Goal: Navigation & Orientation: Find specific page/section

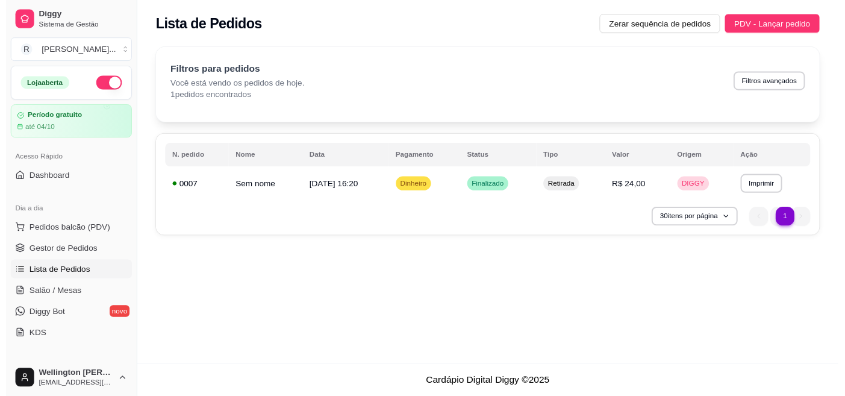
scroll to position [67, 0]
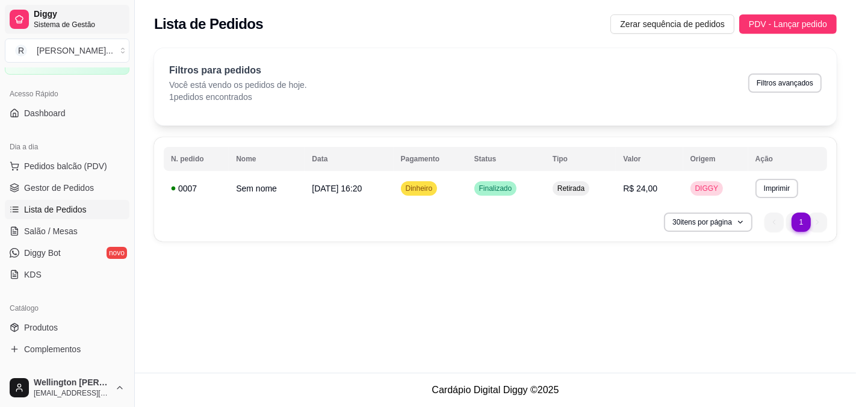
click at [125, 30] on span "Sistema de Gestão" at bounding box center [79, 25] width 91 height 10
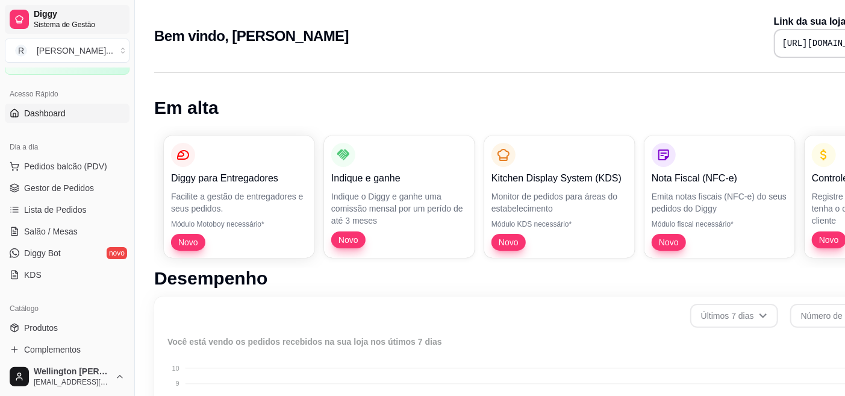
click at [125, 30] on span "Sistema de Gestão" at bounding box center [79, 25] width 91 height 10
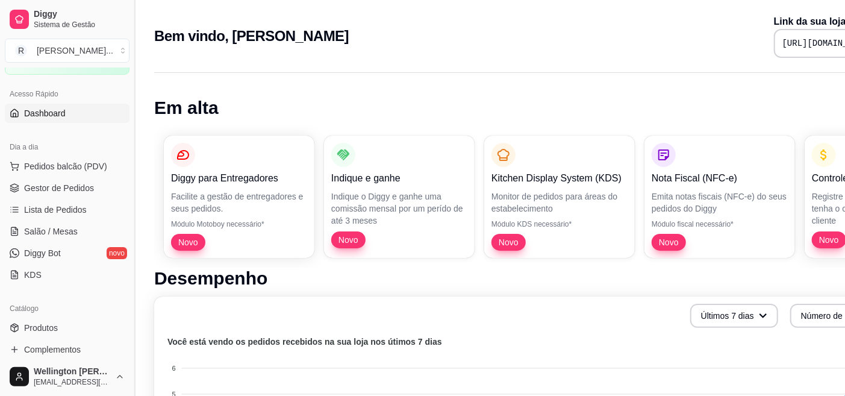
click at [139, 99] on button "Toggle Sidebar" at bounding box center [134, 198] width 10 height 396
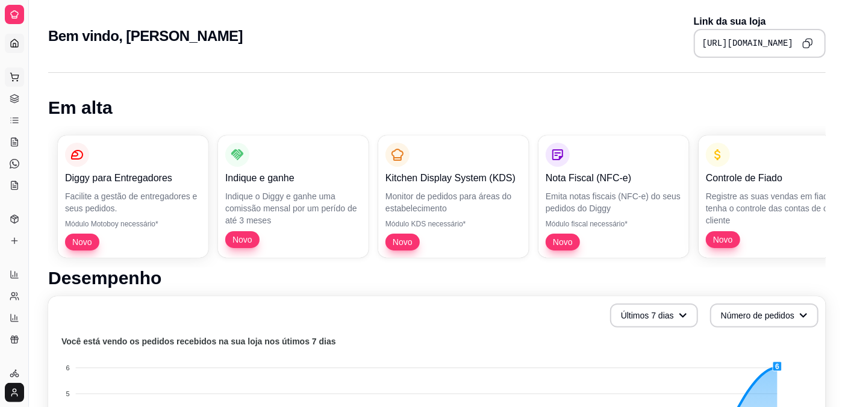
click at [19, 82] on icon at bounding box center [15, 77] width 10 height 10
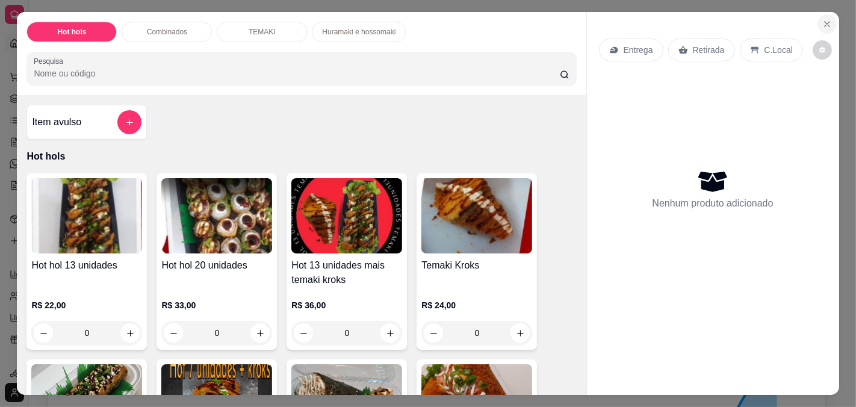
click at [822, 21] on icon "Close" at bounding box center [827, 24] width 10 height 10
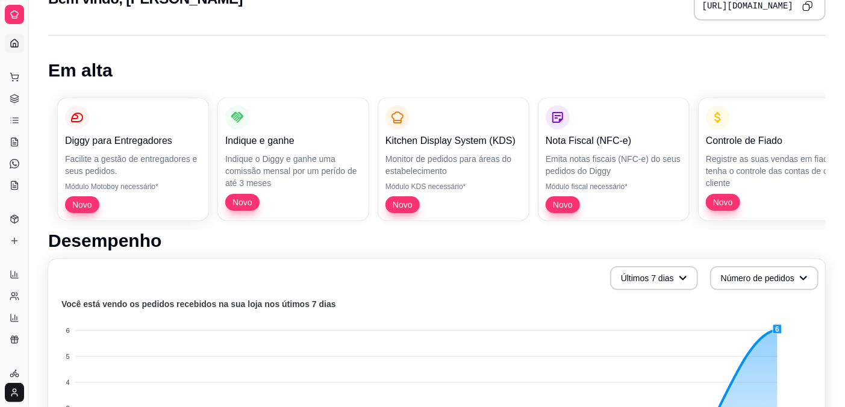
scroll to position [67, 0]
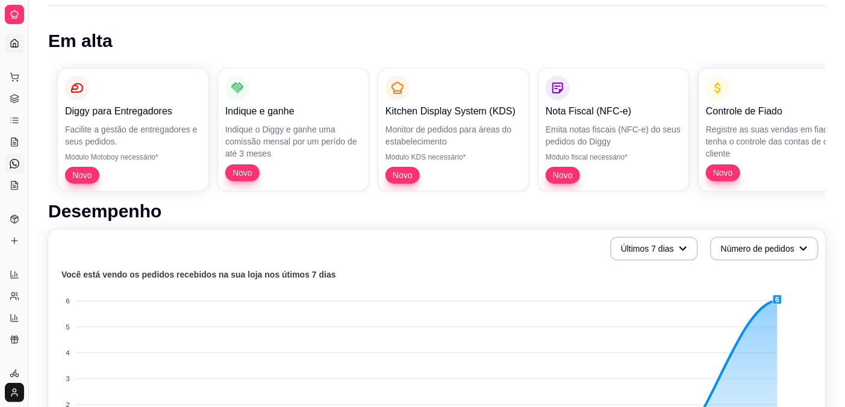
click at [16, 169] on icon at bounding box center [15, 164] width 10 height 10
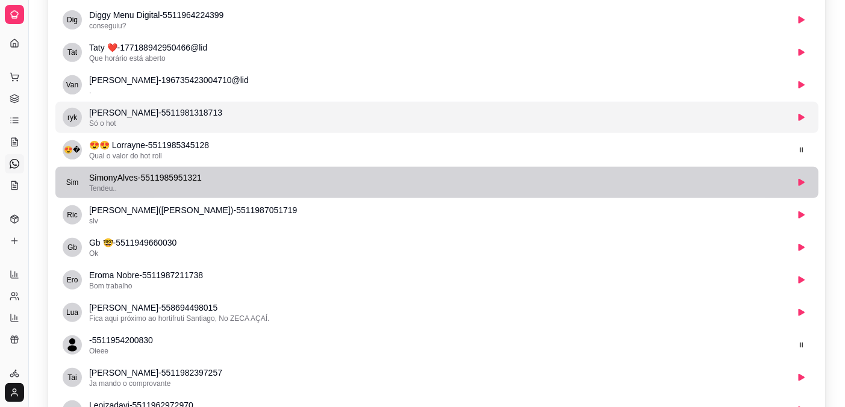
scroll to position [528, 0]
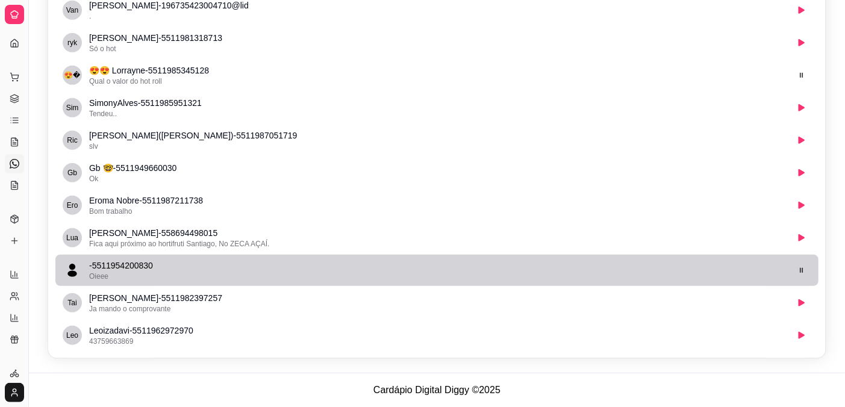
click at [718, 272] on div "Oieee" at bounding box center [438, 277] width 698 height 10
click at [792, 261] on button "button" at bounding box center [801, 270] width 19 height 19
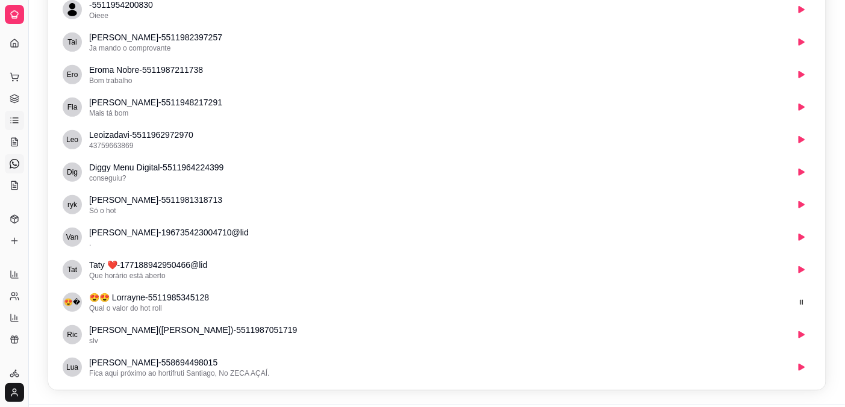
scroll to position [127, 0]
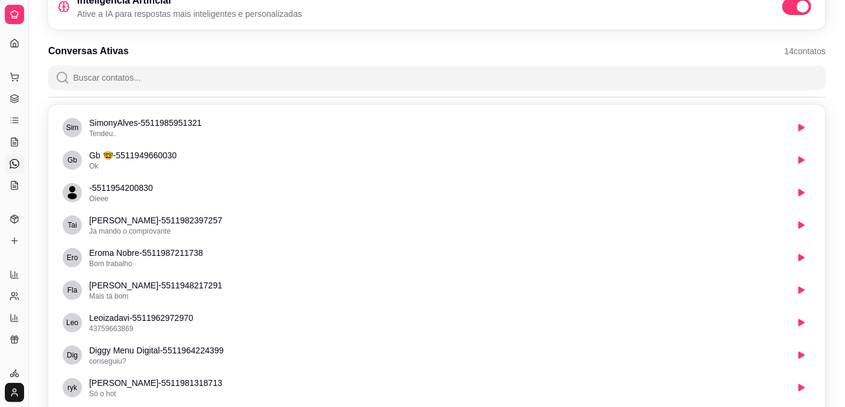
click at [19, 24] on div at bounding box center [14, 14] width 19 height 19
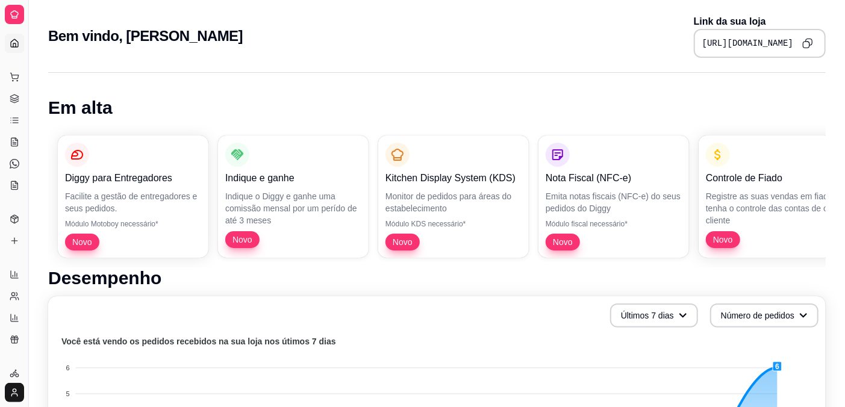
click at [19, 63] on div "Dia a dia" at bounding box center [14, 57] width 19 height 19
click at [19, 57] on div "Dia a dia" at bounding box center [14, 57] width 19 height 19
click at [15, 78] on icon at bounding box center [14, 75] width 8 height 5
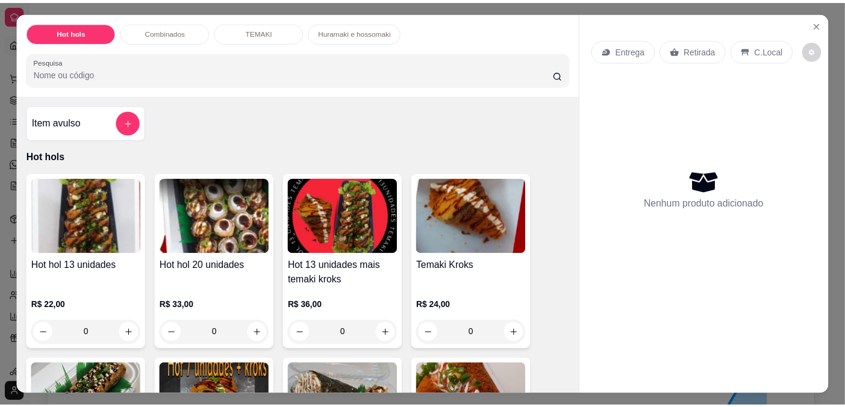
scroll to position [67, 0]
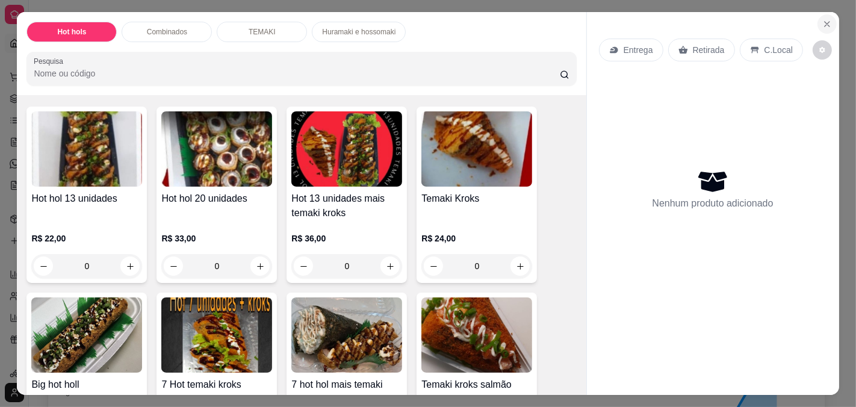
click at [822, 19] on icon "Close" at bounding box center [827, 24] width 10 height 10
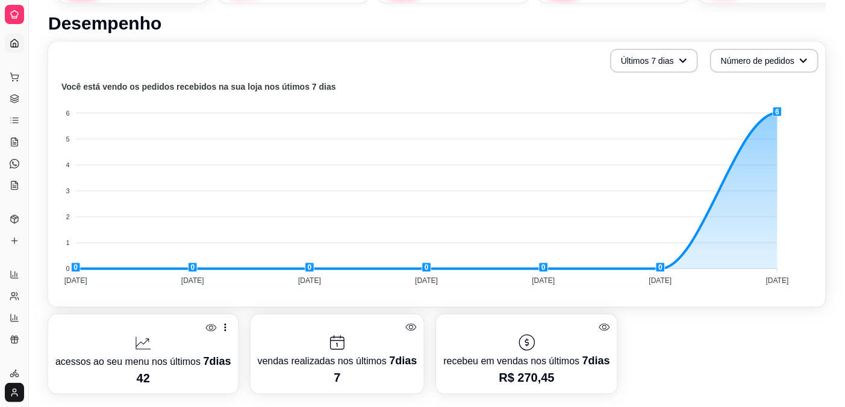
scroll to position [267, 0]
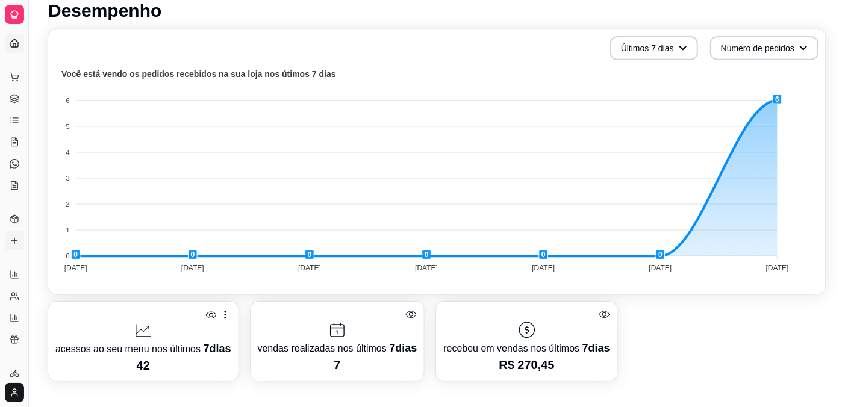
click at [14, 243] on icon at bounding box center [14, 240] width 0 height 5
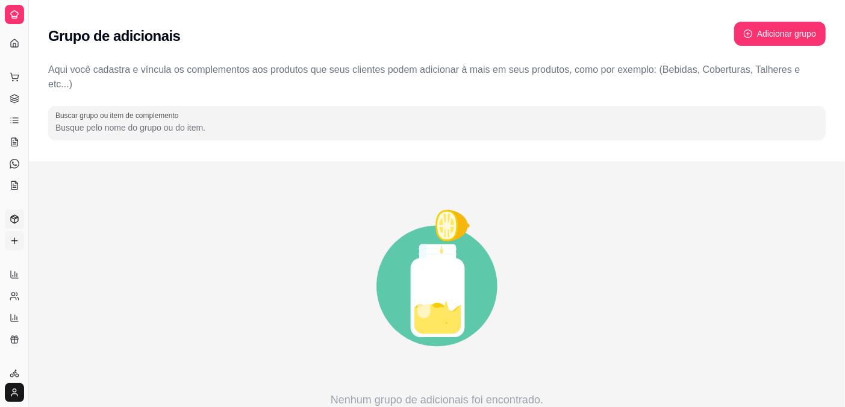
click at [14, 223] on icon at bounding box center [14, 221] width 0 height 4
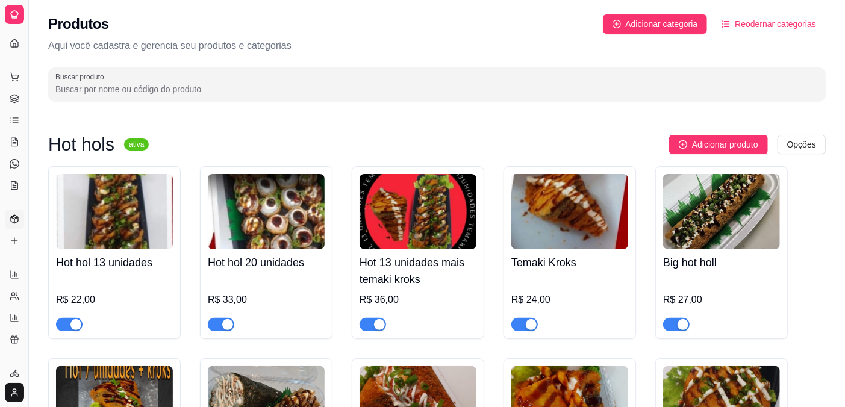
click at [19, 210] on div "Catálogo" at bounding box center [14, 199] width 19 height 19
click at [18, 190] on icon at bounding box center [15, 186] width 10 height 10
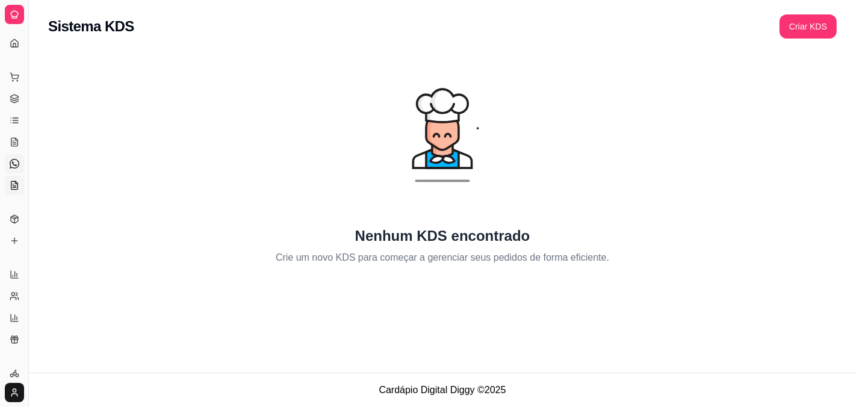
click at [18, 169] on icon at bounding box center [15, 164] width 10 height 10
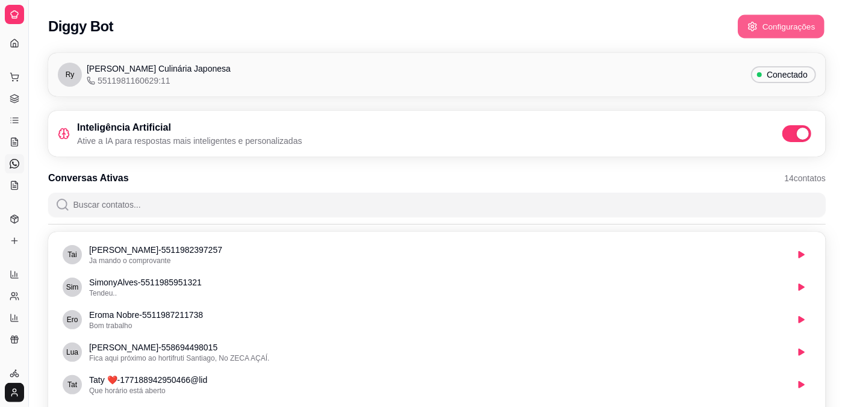
click at [795, 31] on button "Configurações" at bounding box center [781, 26] width 87 height 23
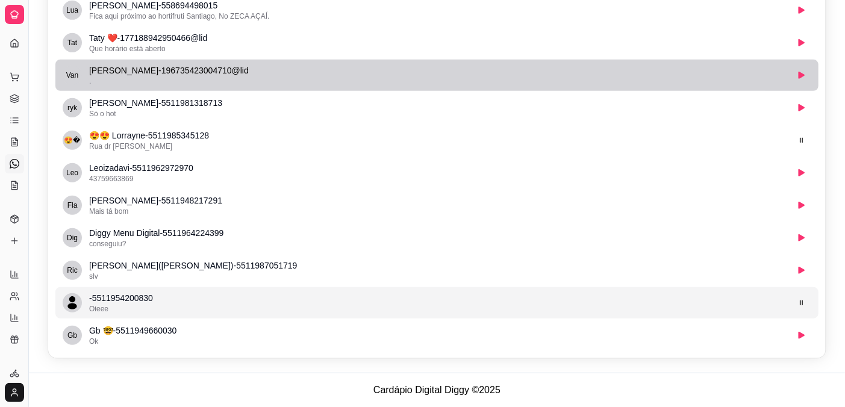
scroll to position [528, 0]
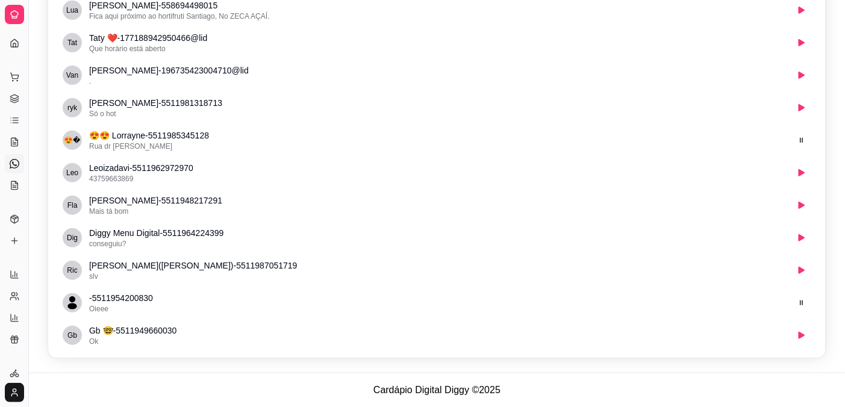
click at [447, 390] on footer "Cardápio Digital Diggy © 2025" at bounding box center [437, 390] width 816 height 34
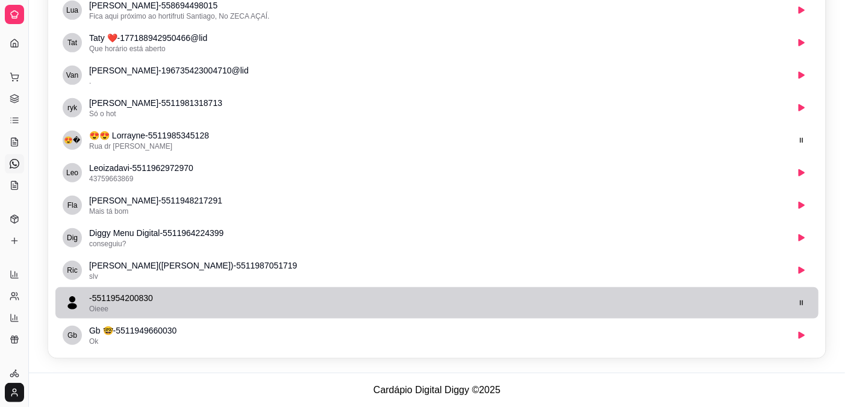
click at [778, 318] on li "- 5511954200830 Oieee" at bounding box center [436, 302] width 763 height 31
click at [798, 306] on icon "button" at bounding box center [801, 302] width 7 height 7
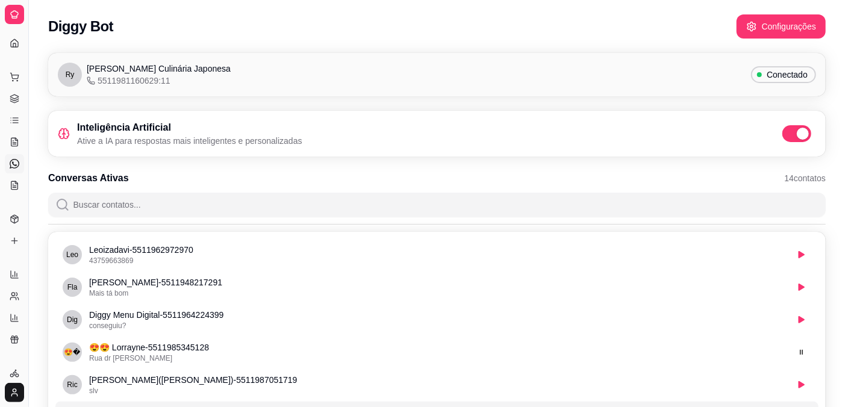
scroll to position [44, 0]
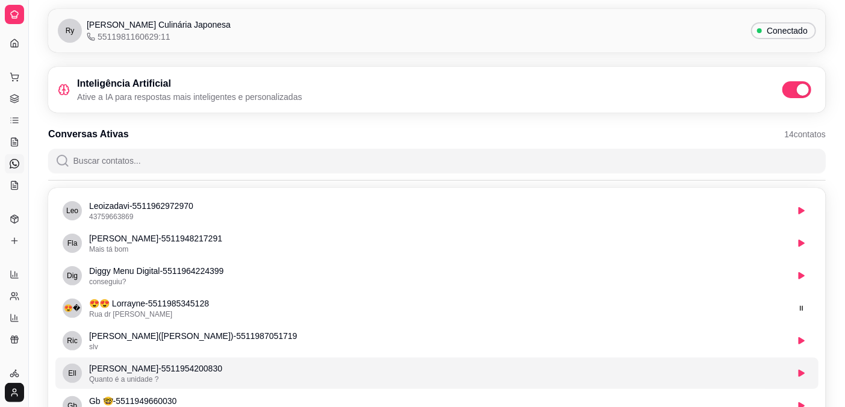
click at [762, 37] on span "Conectado" at bounding box center [787, 31] width 51 height 12
click at [780, 37] on span "Conectado" at bounding box center [787, 31] width 51 height 12
click at [231, 31] on span "[PERSON_NAME] Culinária Japonesa" at bounding box center [159, 25] width 144 height 12
click at [170, 43] on span "5511981160629:11" at bounding box center [129, 37] width 84 height 12
click at [82, 43] on span "Ry" at bounding box center [70, 31] width 24 height 24
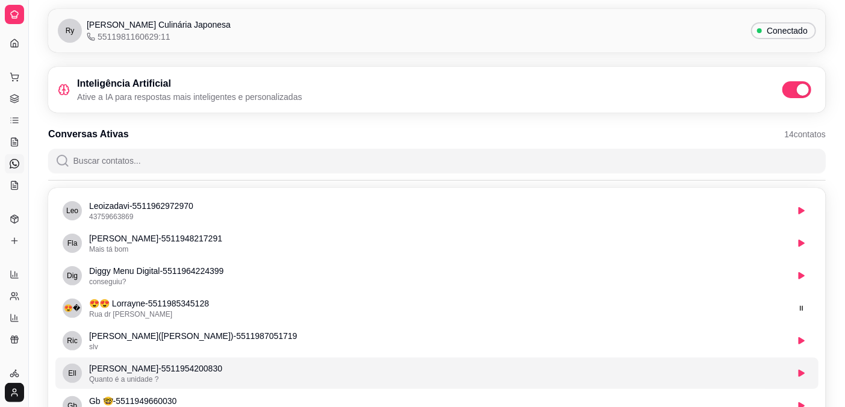
drag, startPoint x: 87, startPoint y: 57, endPoint x: 98, endPoint y: 45, distance: 15.4
click at [82, 43] on span "Ry" at bounding box center [70, 31] width 24 height 24
drag, startPoint x: 146, startPoint y: 45, endPoint x: 166, endPoint y: 43, distance: 19.4
click at [164, 43] on div "[PERSON_NAME] Japonesa 5511981160629:11" at bounding box center [144, 31] width 173 height 24
drag, startPoint x: 166, startPoint y: 43, endPoint x: 226, endPoint y: 67, distance: 65.6
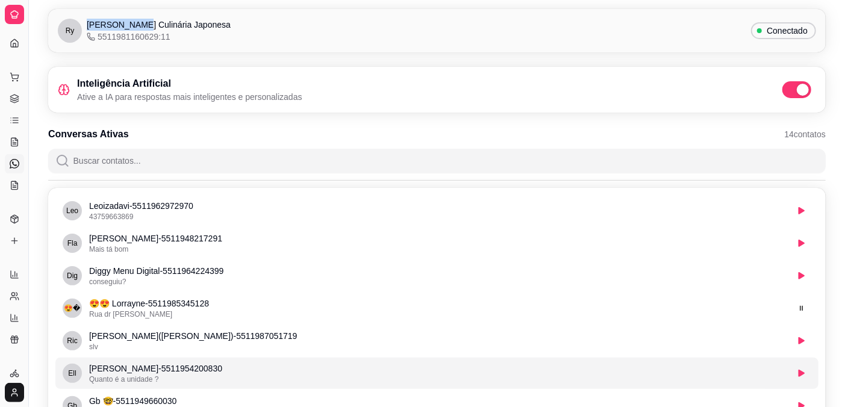
click at [166, 31] on span "[PERSON_NAME] Culinária Japonesa" at bounding box center [159, 25] width 144 height 12
click at [227, 52] on div "[PERSON_NAME] Japonesa 5511981160629:11 Conectado" at bounding box center [436, 30] width 777 height 43
drag, startPoint x: 193, startPoint y: 48, endPoint x: 330, endPoint y: 54, distance: 136.8
click at [196, 43] on div "[PERSON_NAME] Japonesa 5511981160629:11" at bounding box center [159, 31] width 144 height 24
click at [771, 37] on span "Conectado" at bounding box center [787, 31] width 51 height 12
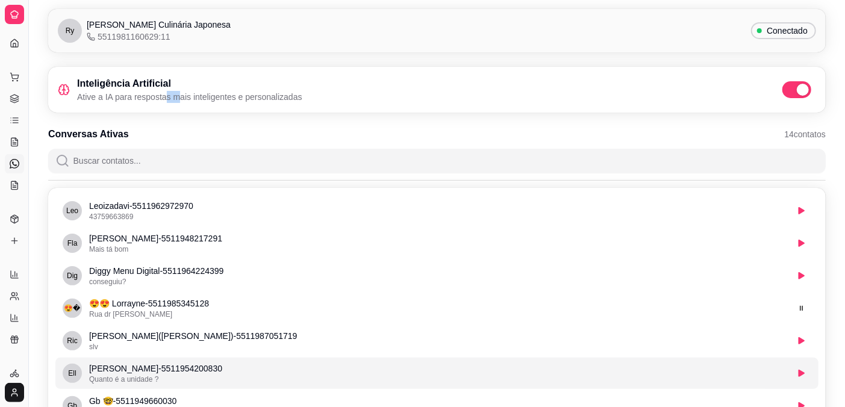
drag, startPoint x: 200, startPoint y: 131, endPoint x: 526, endPoint y: 130, distance: 325.7
click at [409, 103] on div "Inteligência Artificial Ative a IA para respostas mais inteligentes e personali…" at bounding box center [437, 89] width 758 height 26
click at [798, 96] on span at bounding box center [801, 90] width 14 height 12
click at [789, 100] on input "checkbox" at bounding box center [786, 96] width 8 height 8
click at [782, 98] on span at bounding box center [796, 89] width 29 height 17
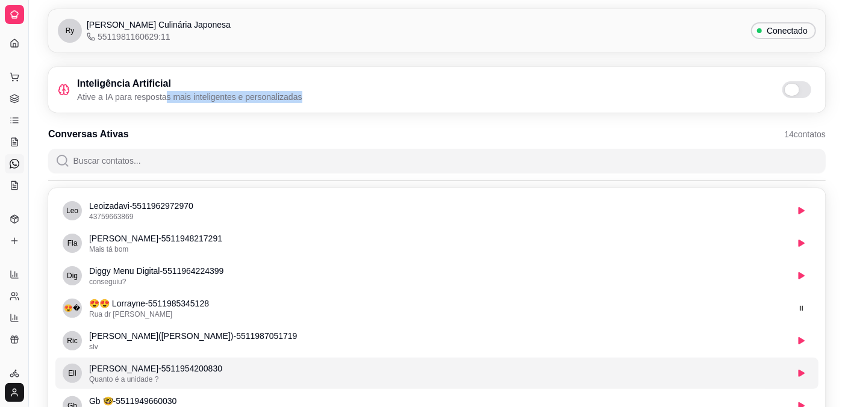
click at [782, 100] on input "checkbox" at bounding box center [786, 96] width 8 height 8
click at [19, 54] on div "Dia a dia" at bounding box center [14, 57] width 19 height 19
click at [19, 61] on div "Dia a dia" at bounding box center [14, 57] width 19 height 19
click at [15, 55] on div "Dia a dia" at bounding box center [14, 57] width 19 height 19
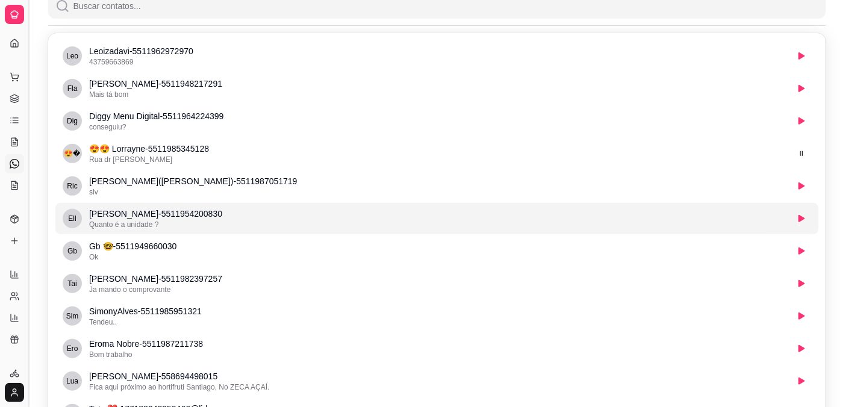
scroll to position [134, 0]
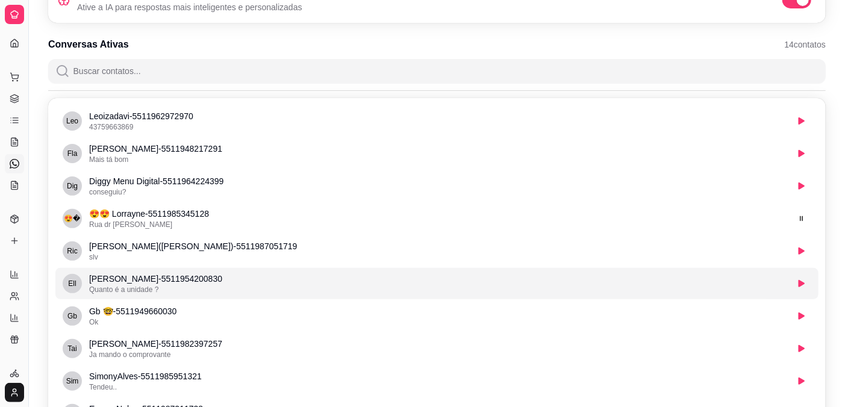
drag, startPoint x: 39, startPoint y: 19, endPoint x: 87, endPoint y: 28, distance: 49.1
click at [86, 28] on div "Diggy Sistema de Gestão R Ryke Sushi ... Loja aberta Período gratuito até 04/10…" at bounding box center [422, 240] width 845 height 749
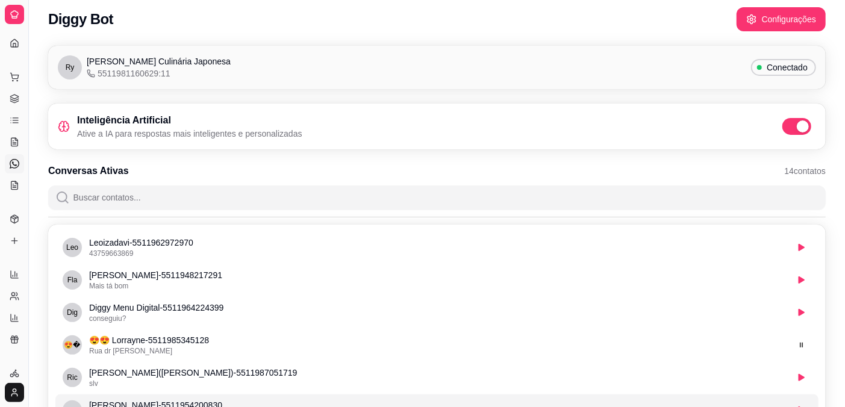
scroll to position [0, 0]
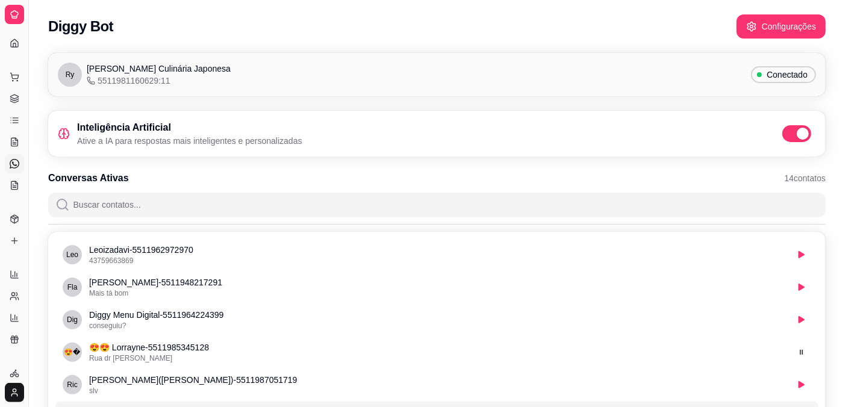
click at [591, 147] on div "Inteligência Artificial Ative a IA para respostas mais inteligentes e personali…" at bounding box center [437, 133] width 758 height 26
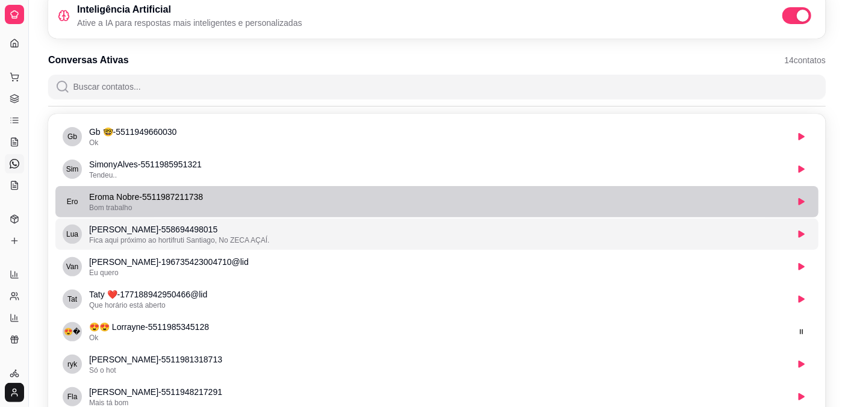
scroll to position [134, 0]
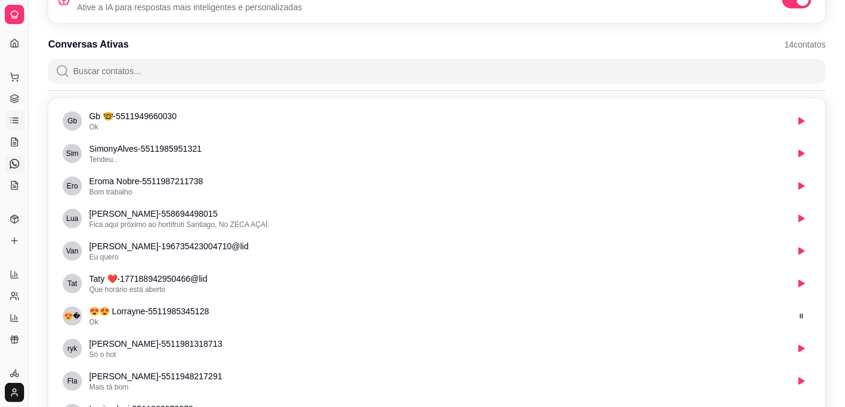
click at [15, 125] on icon at bounding box center [15, 121] width 10 height 10
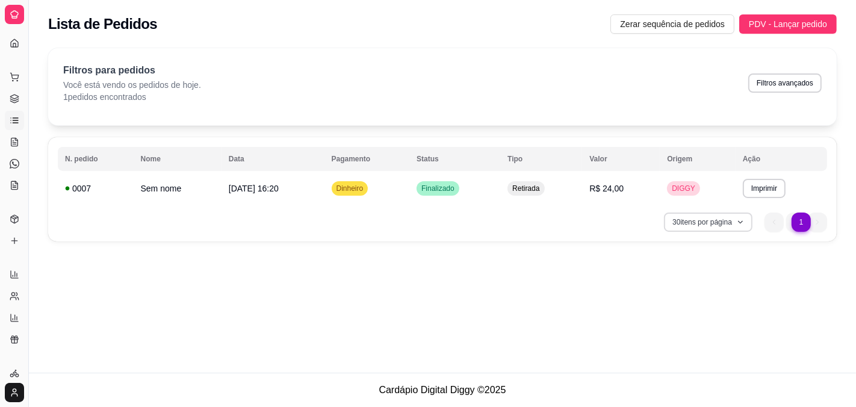
click at [739, 223] on icon "button" at bounding box center [741, 222] width 4 height 2
click at [677, 335] on div "**********" at bounding box center [442, 186] width 827 height 373
click at [24, 53] on link "Dashboard" at bounding box center [14, 43] width 19 height 19
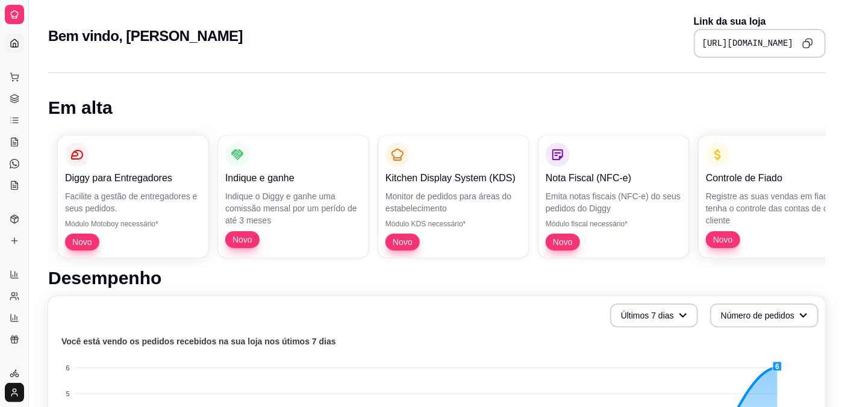
drag, startPoint x: 21, startPoint y: 247, endPoint x: 16, endPoint y: 257, distance: 11.1
click at [20, 210] on div "Catálogo" at bounding box center [14, 199] width 19 height 19
drag, startPoint x: 19, startPoint y: 275, endPoint x: 13, endPoint y: 309, distance: 34.7
click at [19, 224] on icon at bounding box center [15, 219] width 10 height 10
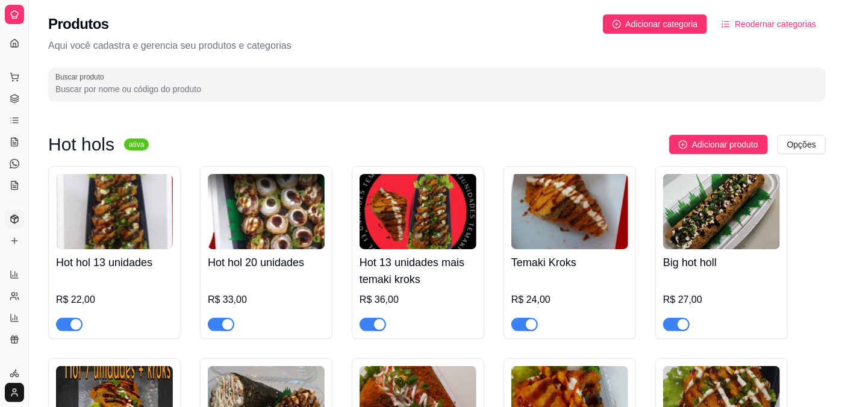
click at [20, 349] on ul "Relatórios de vendas Relatório de clientes Relatório de mesas Relatório de fide…" at bounding box center [14, 307] width 19 height 84
click at [16, 382] on html "Diggy Sistema de Gestão R Ryke Sushi ... Loja aberta Período gratuito até 04/10…" at bounding box center [422, 203] width 845 height 407
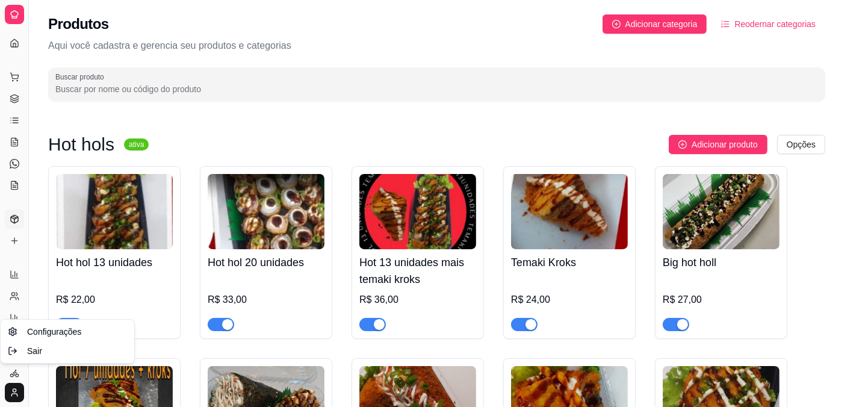
click at [17, 285] on html "Diggy Sistema de Gestão R Ryke Sushi ... Loja aberta Período gratuito até 04/10…" at bounding box center [428, 203] width 856 height 407
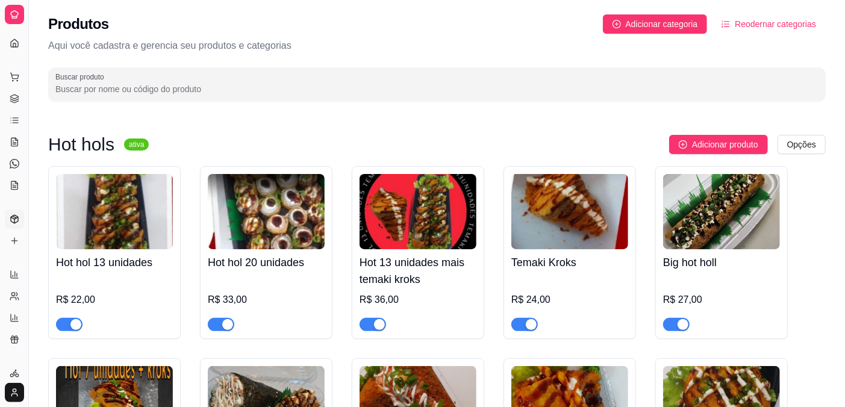
click at [17, 224] on icon at bounding box center [15, 219] width 10 height 10
click at [17, 48] on icon at bounding box center [15, 44] width 10 height 10
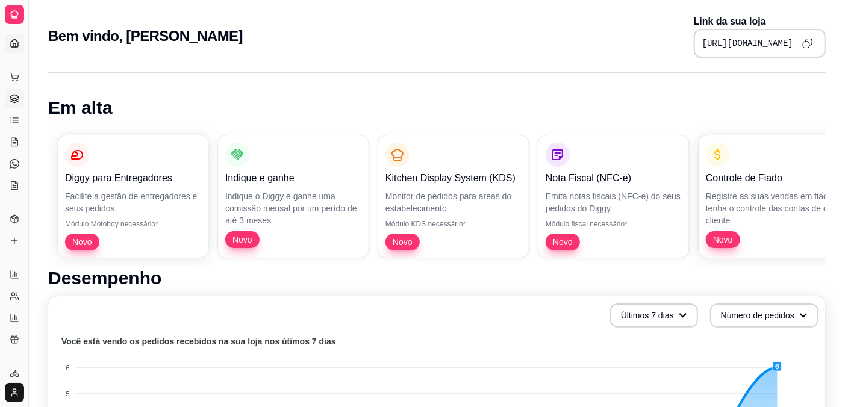
click at [18, 104] on icon at bounding box center [15, 99] width 10 height 10
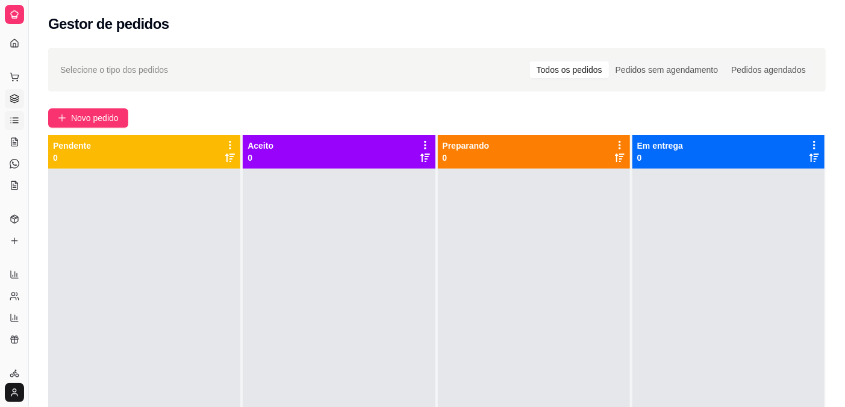
click at [16, 125] on icon at bounding box center [15, 121] width 10 height 10
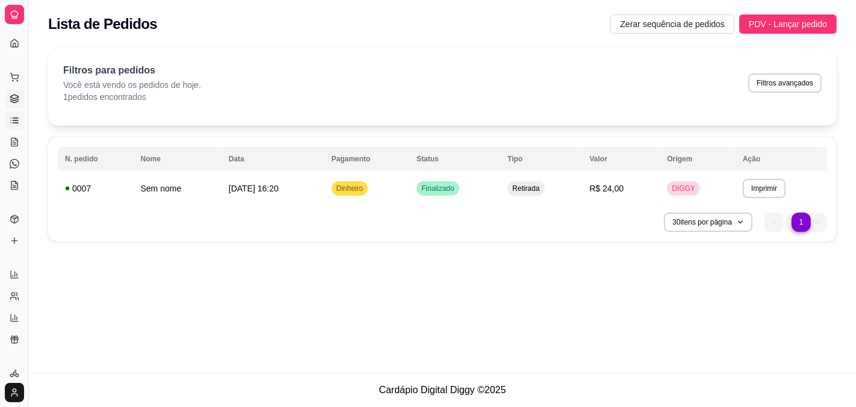
click at [15, 108] on link "Gestor de Pedidos" at bounding box center [14, 98] width 19 height 19
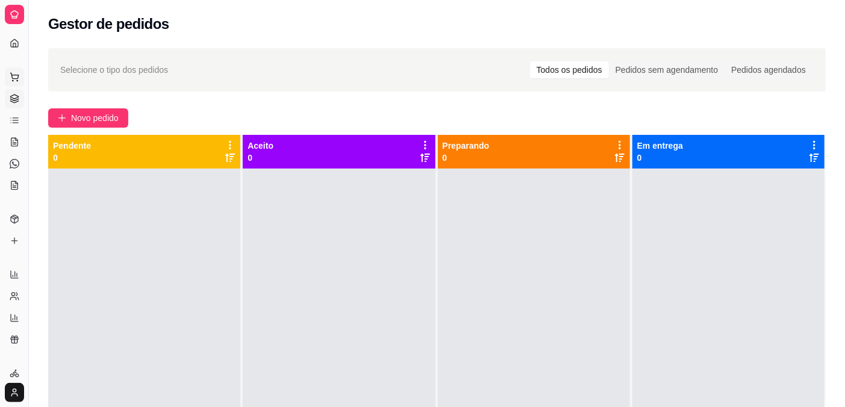
click at [20, 87] on button "Pedidos balcão (PDV)" at bounding box center [14, 76] width 19 height 19
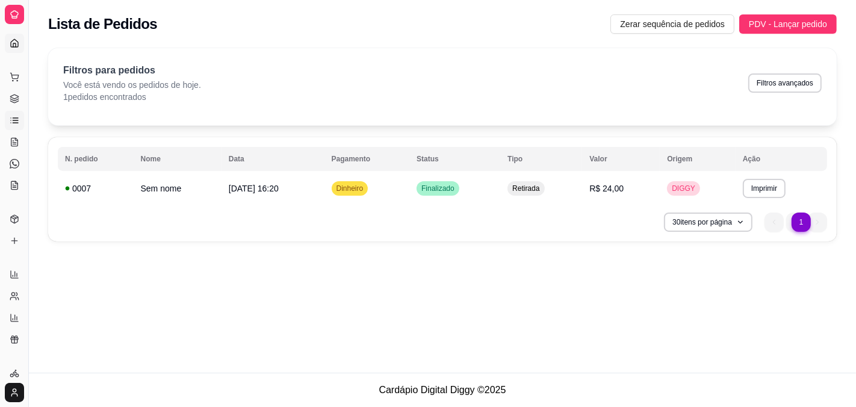
click at [13, 48] on icon at bounding box center [15, 44] width 10 height 10
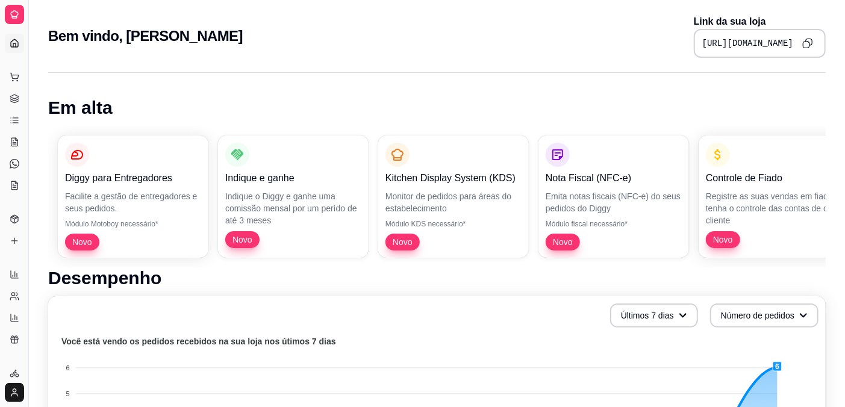
click at [16, 19] on icon at bounding box center [15, 15] width 10 height 10
click at [399, 176] on div "Kitchen Display System (KDS) Monitor de pedidos para áreas do estabelecimento M…" at bounding box center [454, 196] width 146 height 119
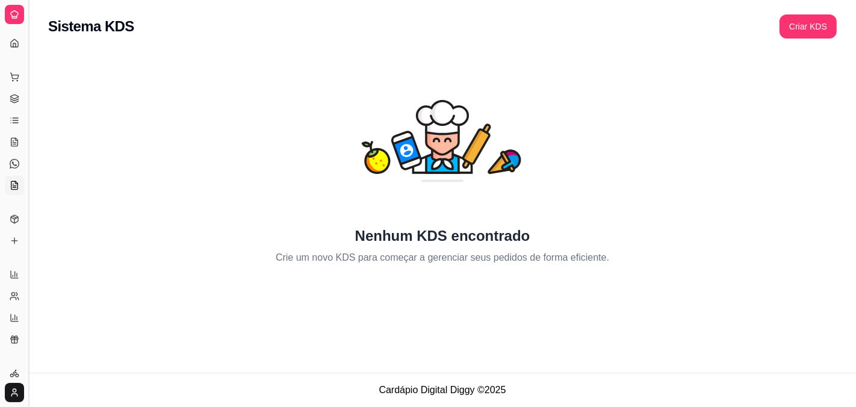
drag, startPoint x: 8, startPoint y: 63, endPoint x: 31, endPoint y: 56, distance: 24.4
click at [8, 62] on div "Dia a dia" at bounding box center [14, 57] width 19 height 19
click at [22, 57] on div "Dia a dia" at bounding box center [14, 57] width 19 height 19
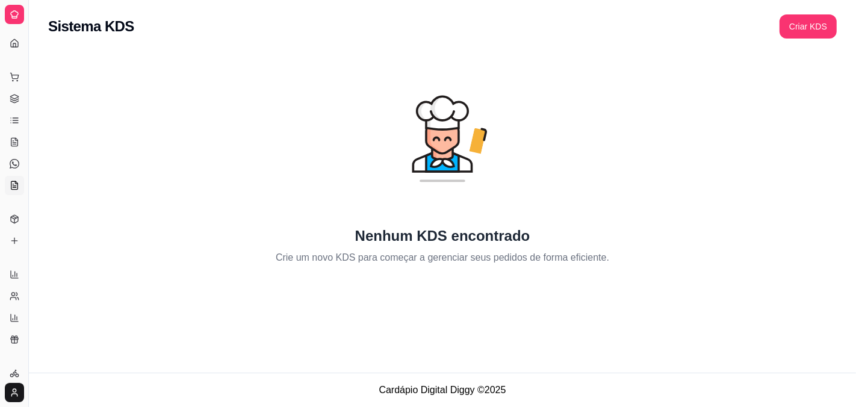
click at [14, 55] on div "Dia a dia" at bounding box center [14, 57] width 19 height 19
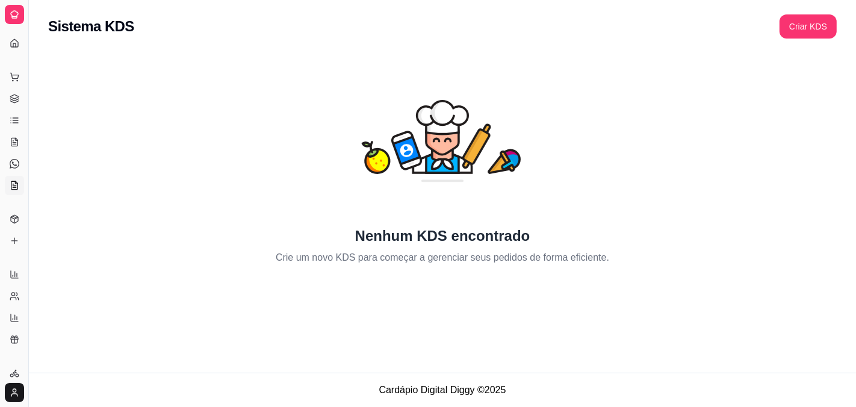
click at [13, 55] on div "Dia a dia" at bounding box center [14, 57] width 19 height 19
click at [15, 58] on div "Dia a dia" at bounding box center [14, 57] width 19 height 19
click at [45, 40] on div "Diggy Sistema de Gestão R Ryke Sushi ... Loja aberta Período gratuito até 04/10…" at bounding box center [428, 203] width 856 height 407
drag, startPoint x: 41, startPoint y: 46, endPoint x: 26, endPoint y: 66, distance: 24.6
click at [40, 48] on div "Diggy Sistema de Gestão R Ryke Sushi ... Loja aberta Período gratuito até 04/10…" at bounding box center [428, 203] width 856 height 407
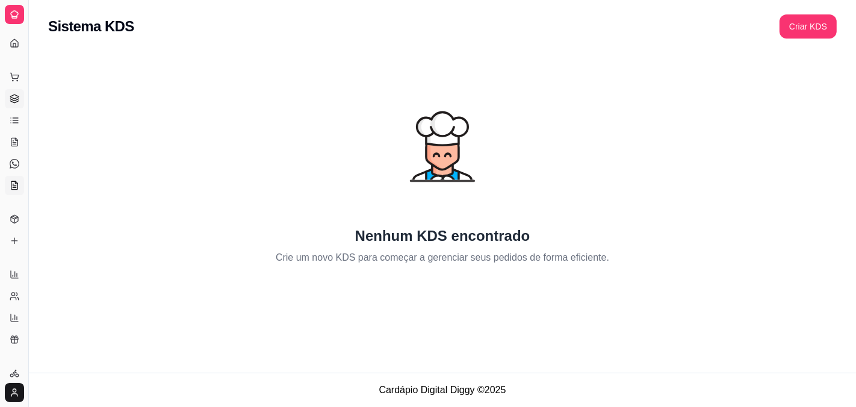
click at [19, 104] on icon at bounding box center [15, 99] width 10 height 10
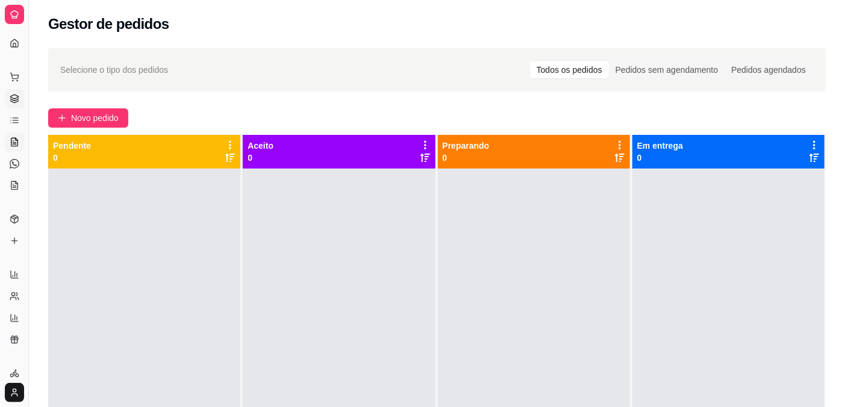
click at [19, 147] on icon at bounding box center [15, 142] width 10 height 10
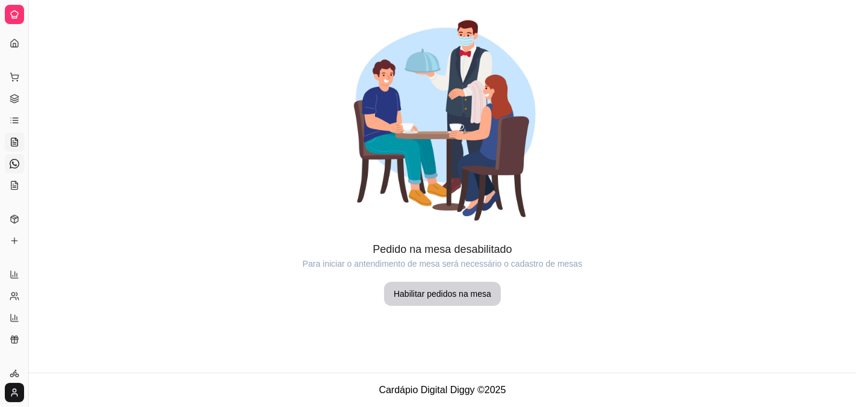
click at [18, 169] on icon at bounding box center [15, 164] width 10 height 10
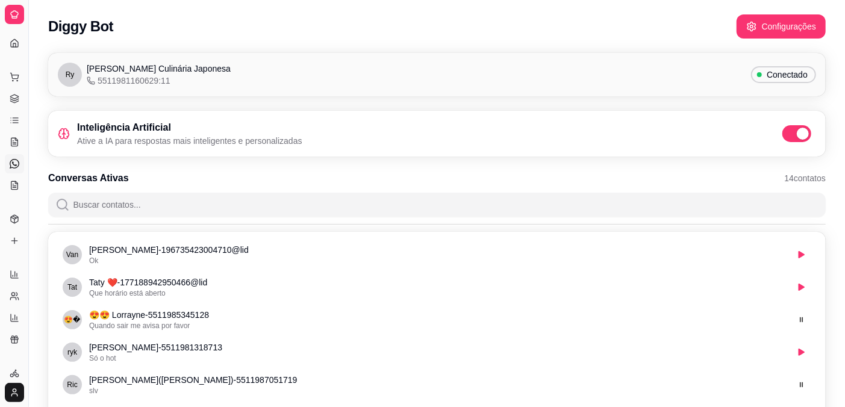
click at [15, 54] on div "Dia a dia" at bounding box center [14, 57] width 19 height 19
click at [23, 55] on div "Dia a dia" at bounding box center [14, 57] width 19 height 19
click at [2, 57] on div "Acesso Rápido Dashboard" at bounding box center [14, 43] width 28 height 29
